Goal: Book appointment/travel/reservation

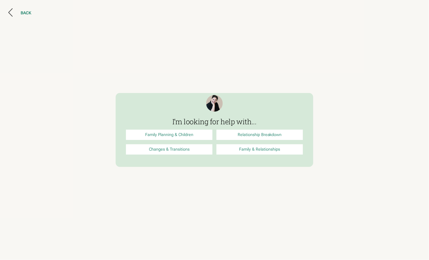
click at [23, 12] on div "BACK" at bounding box center [26, 13] width 11 height 5
click at [21, 11] on div "BACK" at bounding box center [26, 13] width 11 height 5
click at [15, 13] on div at bounding box center [14, 13] width 13 height 10
click at [6, 13] on div "BACK" at bounding box center [214, 130] width 429 height 260
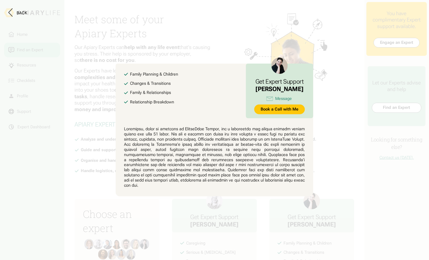
click at [346, 119] on button at bounding box center [214, 130] width 429 height 260
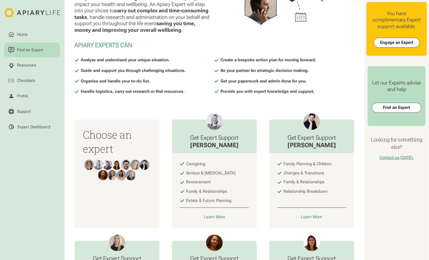
scroll to position [122, 0]
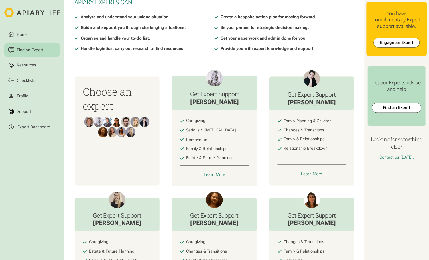
click at [220, 172] on div "Learn More" at bounding box center [214, 174] width 21 height 5
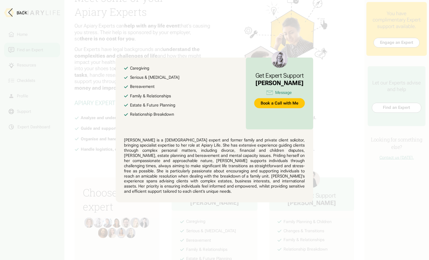
scroll to position [0, 0]
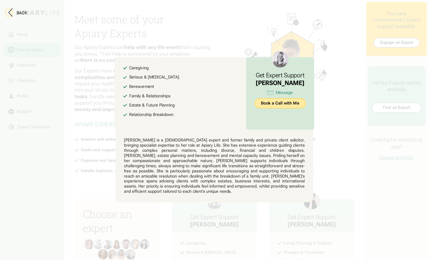
click at [280, 107] on link "Book a Call with Me" at bounding box center [280, 104] width 51 height 10
click at [254, 37] on button at bounding box center [214, 130] width 429 height 260
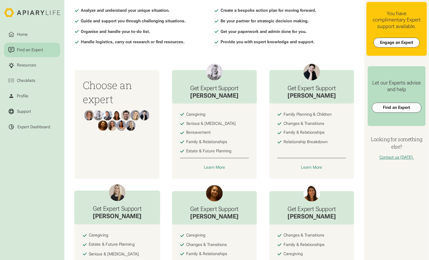
scroll to position [129, 0]
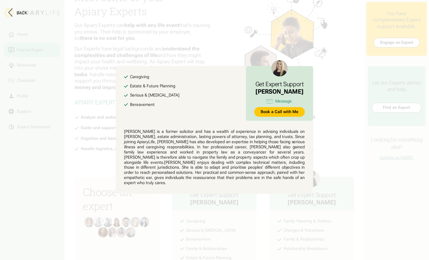
scroll to position [0, 0]
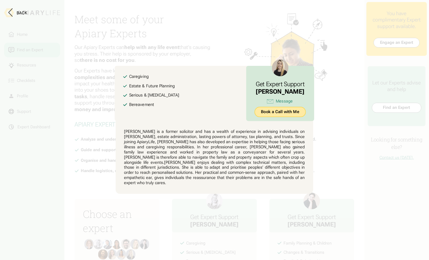
click at [262, 116] on link "Book a Call with Me" at bounding box center [280, 112] width 51 height 10
click at [341, 122] on button at bounding box center [214, 130] width 429 height 260
click at [335, 129] on button at bounding box center [214, 130] width 429 height 260
click at [20, 9] on button "Back" at bounding box center [17, 13] width 19 height 10
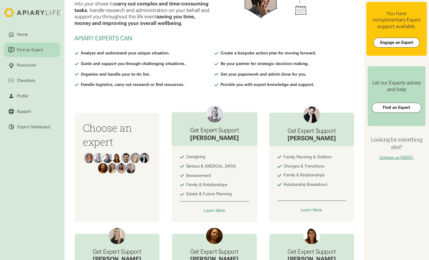
scroll to position [87, 0]
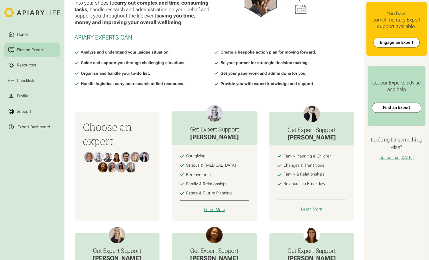
click at [217, 207] on div "Learn More" at bounding box center [214, 209] width 21 height 5
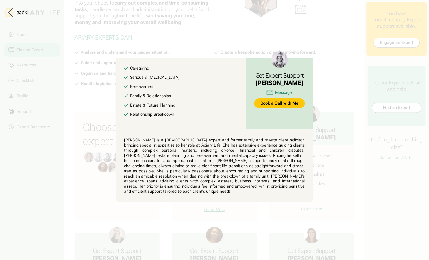
scroll to position [0, 0]
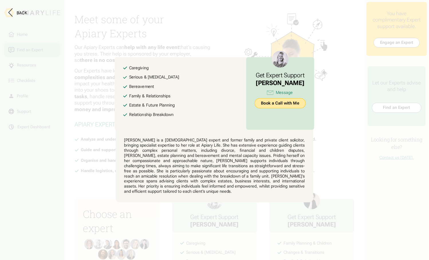
click at [274, 107] on link "Book a Call with Me" at bounding box center [280, 104] width 51 height 10
click at [182, 41] on button at bounding box center [214, 130] width 429 height 260
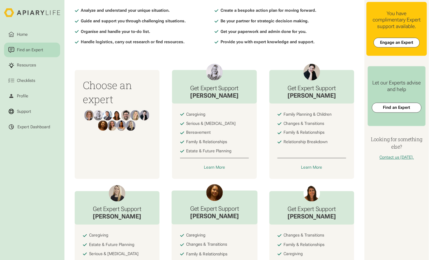
scroll to position [129, 0]
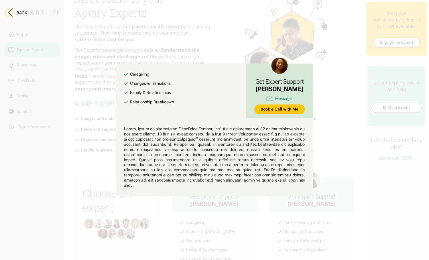
scroll to position [0, 0]
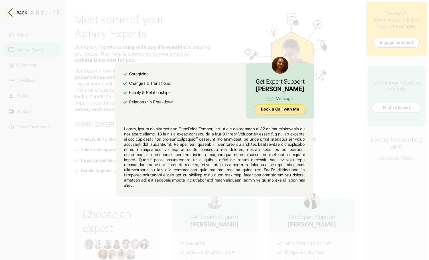
click at [266, 115] on link "Book a Call with Me" at bounding box center [280, 110] width 51 height 10
click at [333, 123] on button at bounding box center [214, 130] width 429 height 260
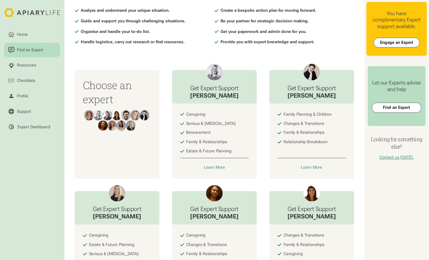
scroll to position [129, 0]
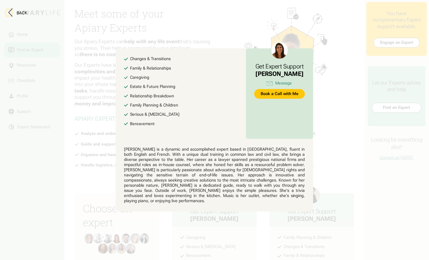
scroll to position [0, 0]
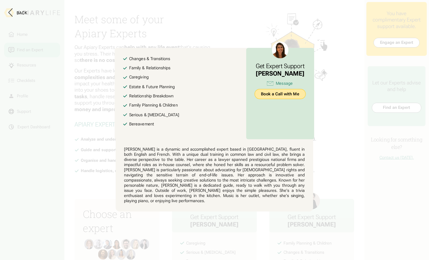
click at [274, 99] on link "Book a Call with Me" at bounding box center [280, 94] width 51 height 10
click at [235, 31] on button at bounding box center [214, 130] width 429 height 260
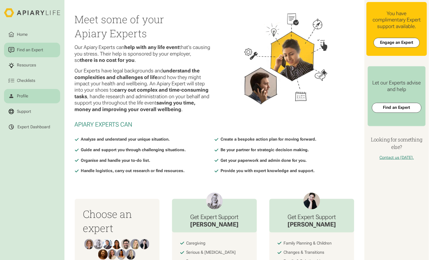
click at [20, 93] on div "Profile" at bounding box center [22, 96] width 13 height 6
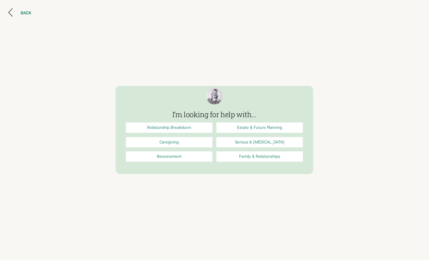
click at [21, 11] on div "BACK" at bounding box center [26, 13] width 11 height 5
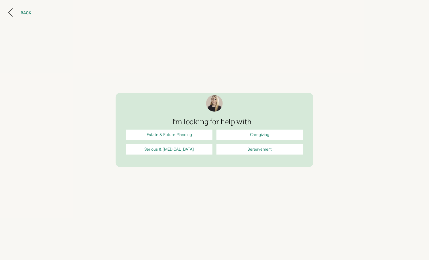
click at [21, 13] on div "BACK" at bounding box center [26, 13] width 11 height 5
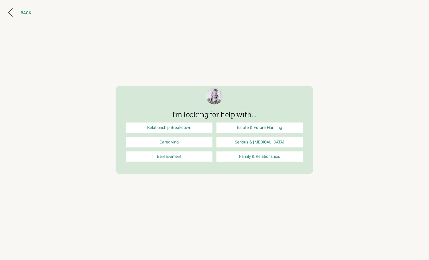
click at [25, 13] on div "BACK" at bounding box center [26, 13] width 11 height 5
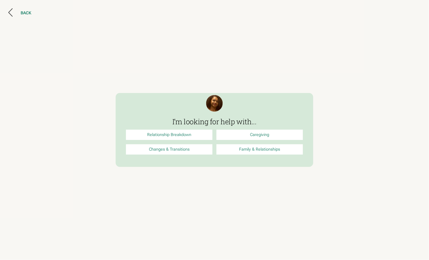
click at [22, 12] on div "BACK" at bounding box center [26, 13] width 11 height 5
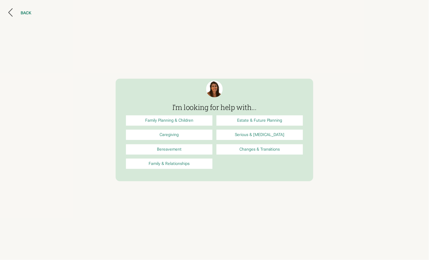
click at [21, 11] on div "BACK" at bounding box center [26, 13] width 11 height 5
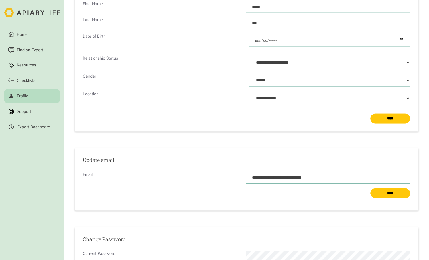
scroll to position [95, 0]
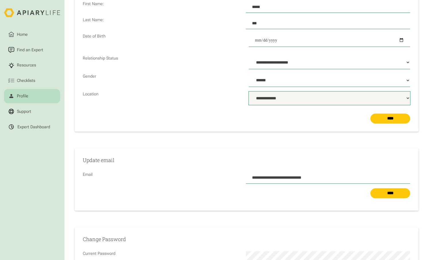
select select "***"
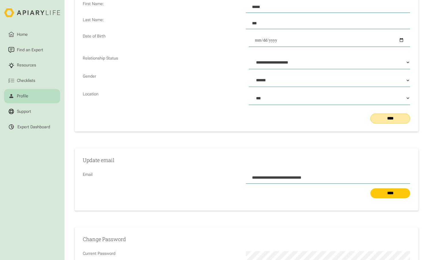
click at [400, 114] on input "****" at bounding box center [391, 119] width 40 height 10
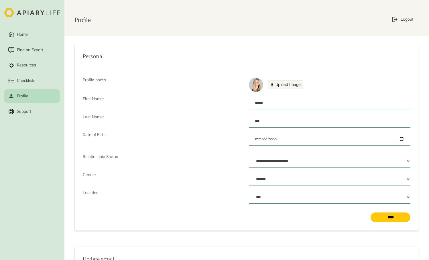
select select "***"
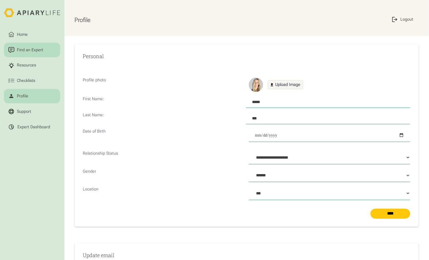
click at [21, 47] on div "Find an Expert" at bounding box center [30, 50] width 28 height 6
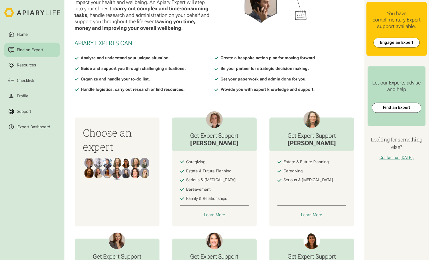
scroll to position [82, 0]
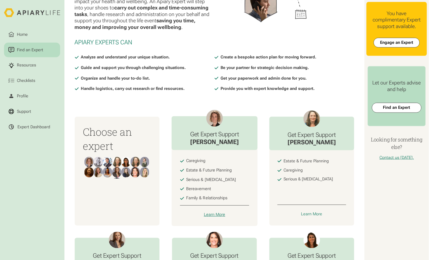
click at [217, 212] on div "Learn More" at bounding box center [214, 214] width 21 height 5
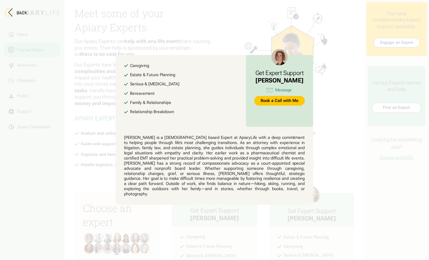
scroll to position [0, 0]
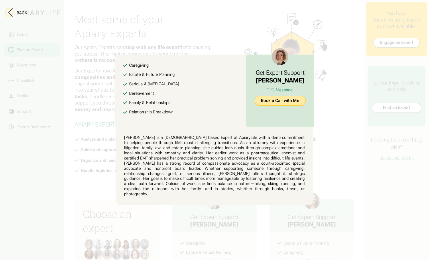
click at [272, 106] on link "Book a Call with Me" at bounding box center [280, 101] width 51 height 10
click at [342, 78] on button at bounding box center [214, 130] width 429 height 260
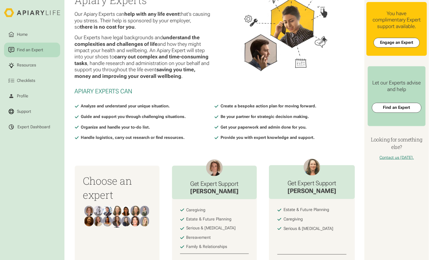
scroll to position [40, 0]
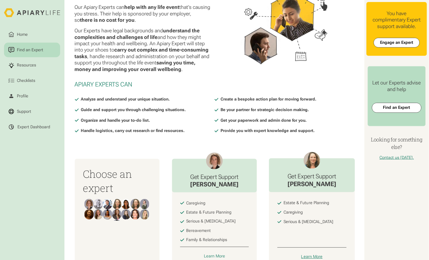
click at [308, 254] on div "Learn More" at bounding box center [311, 256] width 21 height 5
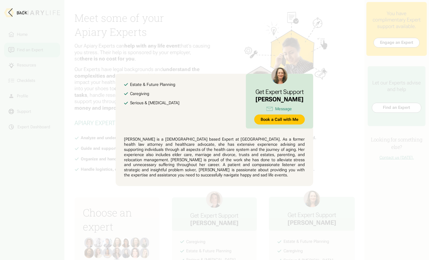
scroll to position [0, 0]
click at [277, 122] on link "Book a Call with Me" at bounding box center [280, 120] width 51 height 10
click at [341, 95] on button at bounding box center [214, 130] width 429 height 260
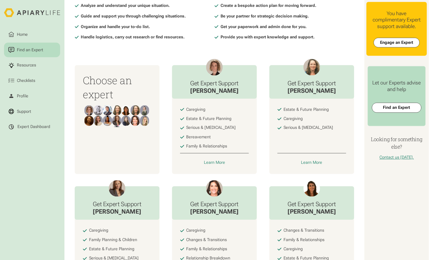
scroll to position [135, 0]
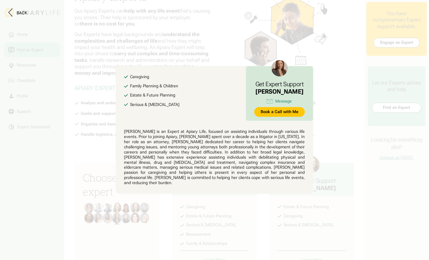
scroll to position [0, 0]
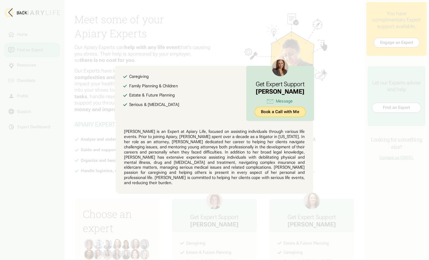
click at [280, 117] on link "Book a Call with Me" at bounding box center [280, 112] width 51 height 10
click at [344, 122] on button at bounding box center [214, 130] width 429 height 260
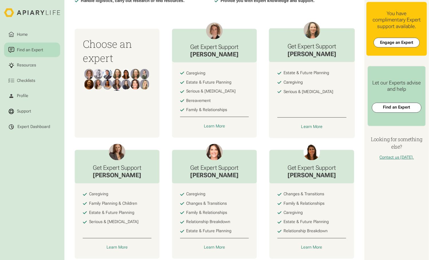
scroll to position [172, 0]
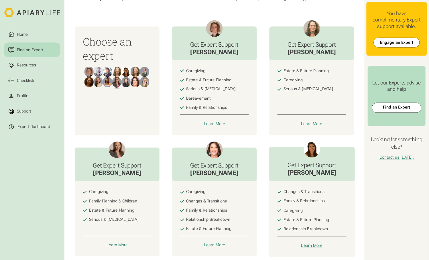
click at [309, 243] on link "Learn More" at bounding box center [311, 246] width 69 height 6
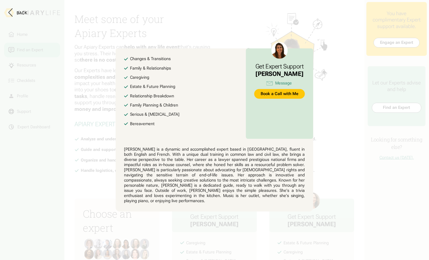
scroll to position [0, 0]
click at [278, 99] on link "Book a Call with Me" at bounding box center [280, 94] width 51 height 10
click at [367, 90] on button at bounding box center [214, 130] width 429 height 260
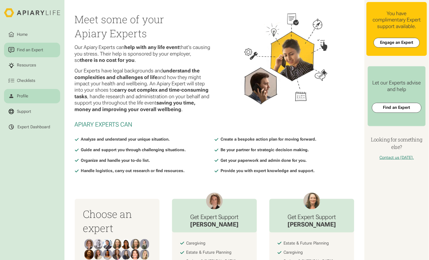
click at [22, 93] on div "Profile" at bounding box center [22, 96] width 13 height 6
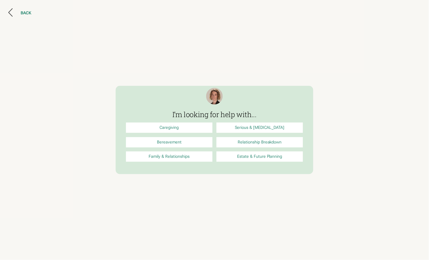
click at [21, 11] on div "BACK" at bounding box center [26, 13] width 11 height 5
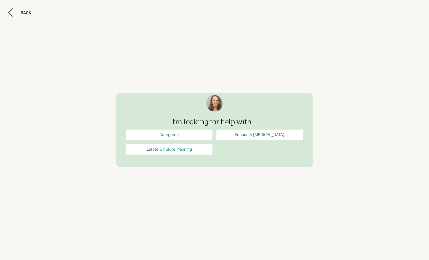
click at [350, 106] on div "BACK" at bounding box center [214, 130] width 429 height 260
click at [21, 12] on div "BACK" at bounding box center [26, 13] width 11 height 5
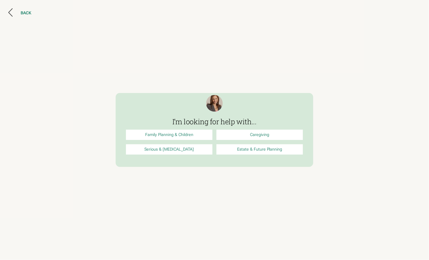
click at [21, 11] on div "BACK" at bounding box center [26, 13] width 11 height 5
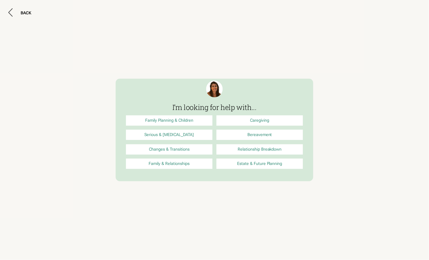
click at [343, 114] on div "BACK" at bounding box center [214, 130] width 429 height 260
click at [25, 11] on div "BACK" at bounding box center [26, 13] width 11 height 5
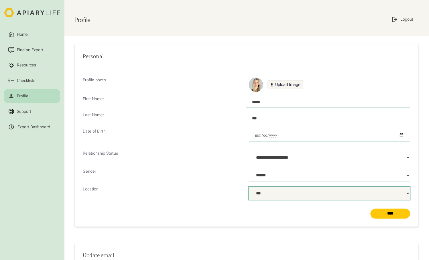
select select "**"
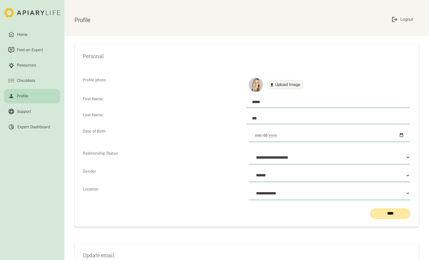
click at [394, 209] on input "****" at bounding box center [391, 214] width 40 height 10
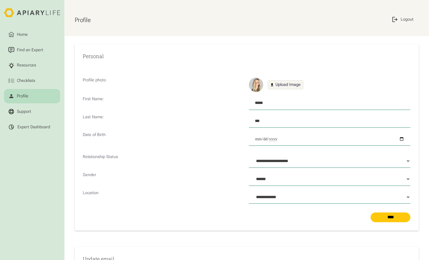
select select "**"
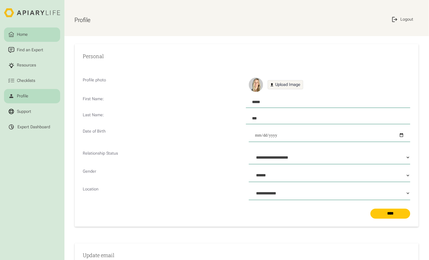
click at [32, 35] on link "Home" at bounding box center [32, 35] width 56 height 14
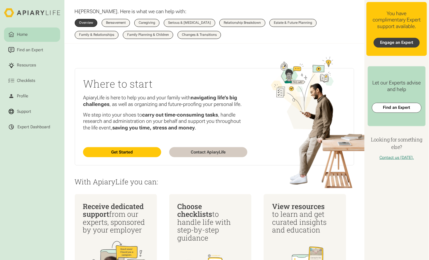
click at [392, 38] on link "Engage an Expert" at bounding box center [397, 43] width 46 height 10
